Goal: Check status: Check status

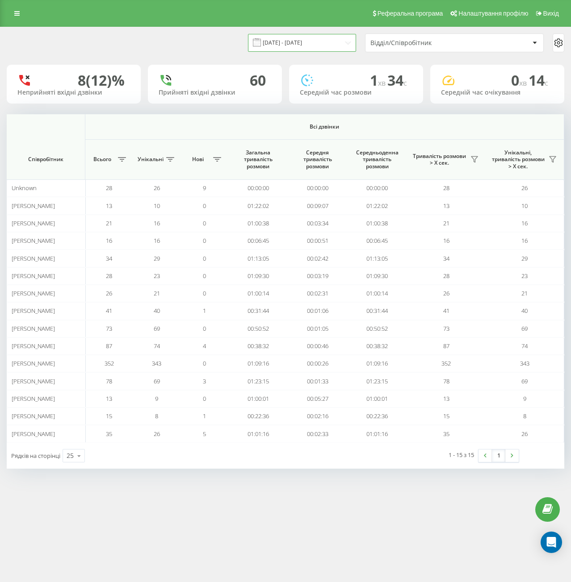
click at [323, 46] on input "[DATE] - [DATE]" at bounding box center [302, 42] width 108 height 17
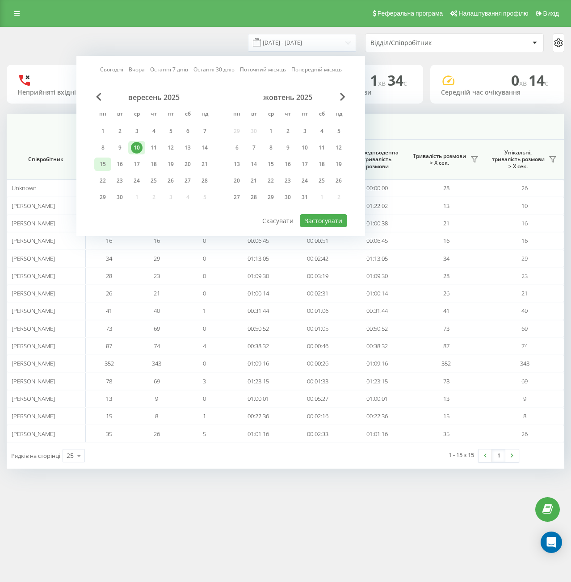
click at [101, 165] on div "15" at bounding box center [103, 165] width 12 height 12
click at [174, 166] on div "19" at bounding box center [171, 165] width 12 height 12
click at [327, 222] on button "Застосувати" at bounding box center [323, 220] width 47 height 13
type input "[DATE] - [DATE]"
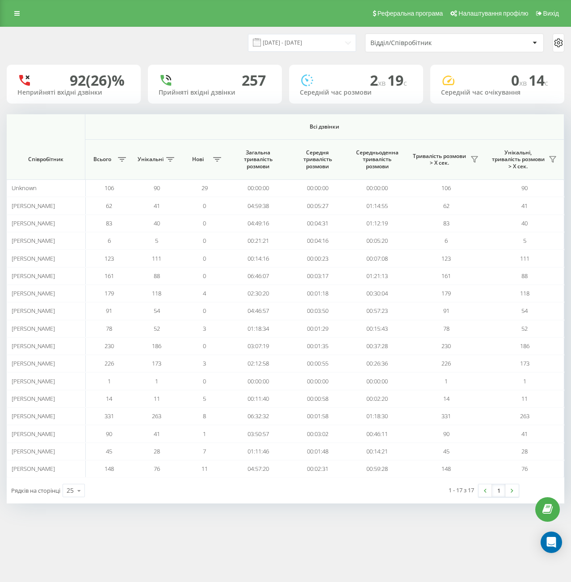
click at [473, 47] on div "Відділ/Співробітник" at bounding box center [454, 43] width 178 height 18
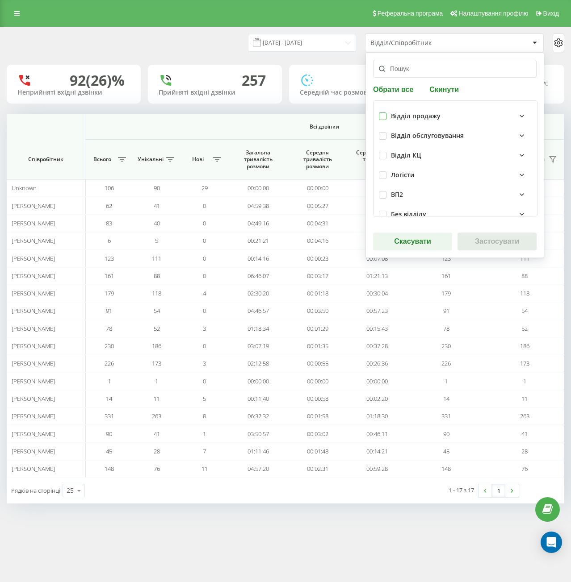
click at [383, 113] on label at bounding box center [383, 113] width 8 height 0
checkbox input "true"
click at [383, 132] on label at bounding box center [383, 132] width 8 height 0
checkbox input "true"
click at [482, 242] on button "Застосувати" at bounding box center [496, 242] width 79 height 18
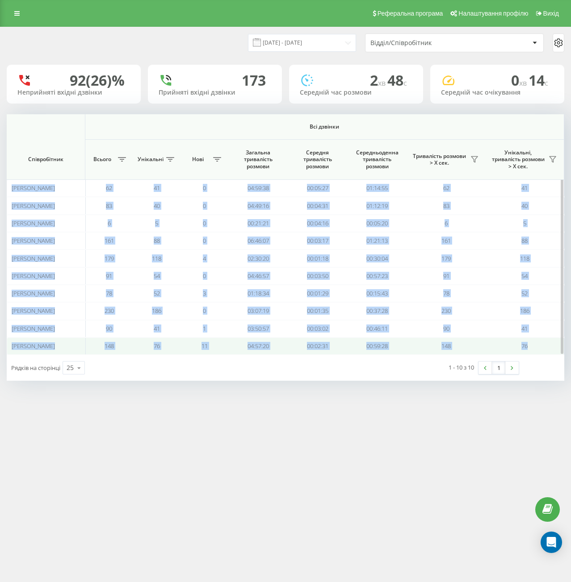
drag, startPoint x: 10, startPoint y: 187, endPoint x: 533, endPoint y: 349, distance: 547.9
click at [533, 349] on tbody "[PERSON_NAME] 62 41 0 04:59:38 00:05:27 01:14:55 62 41 [PERSON_NAME] 83 40 0 04…" at bounding box center [285, 268] width 557 height 176
copy tbody "[PERSON_NAME] 62 41 0 04:59:38 00:05:27 01:14:55 62 41 [PERSON_NAME] 83 40 0 04…"
